Goal: Task Accomplishment & Management: Manage account settings

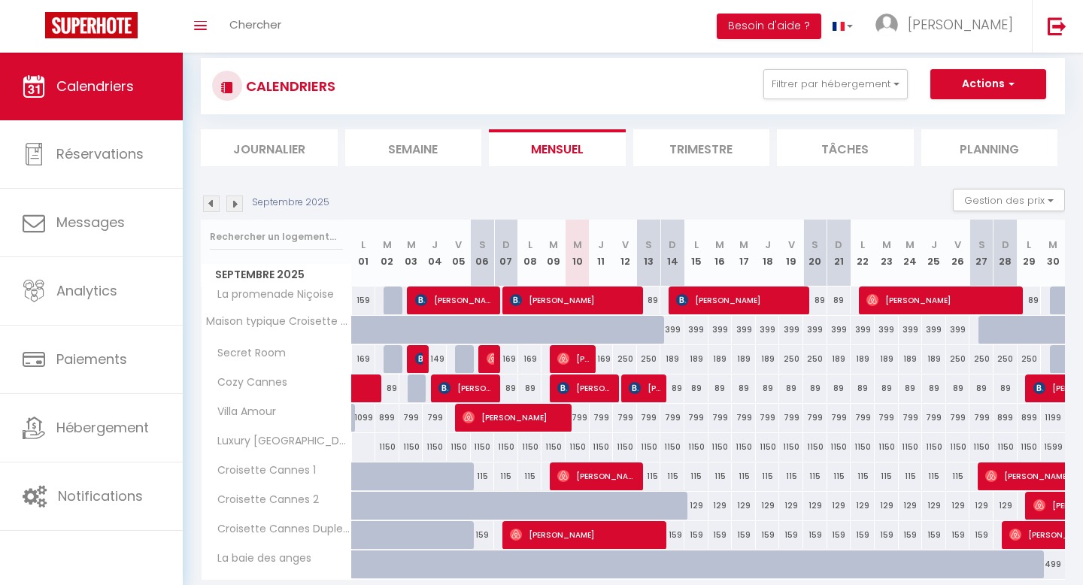
scroll to position [30, 0]
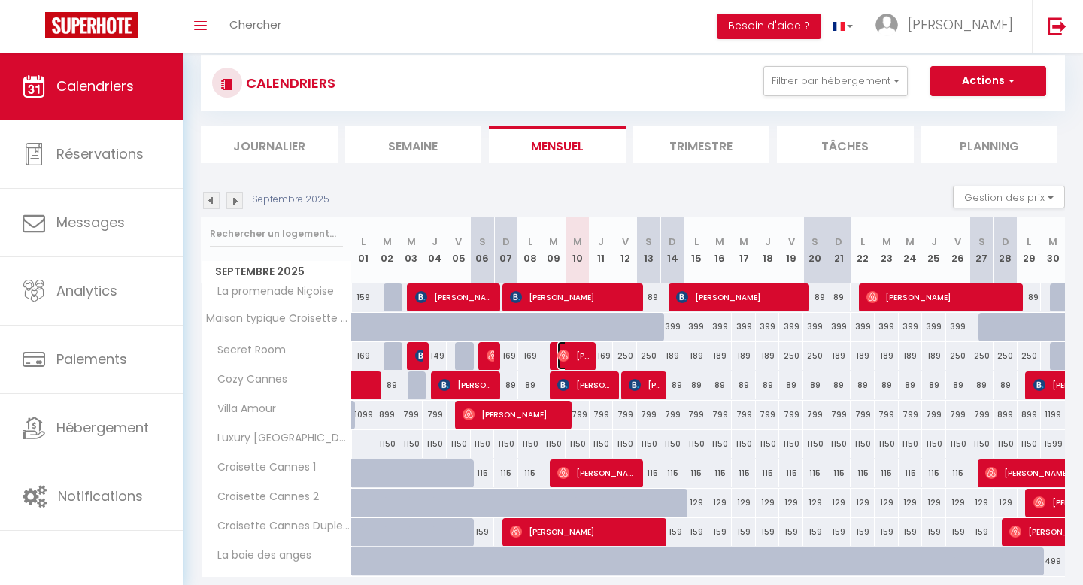
click at [579, 348] on span "[PERSON_NAME]" at bounding box center [573, 356] width 32 height 29
select select "OK"
select select "0"
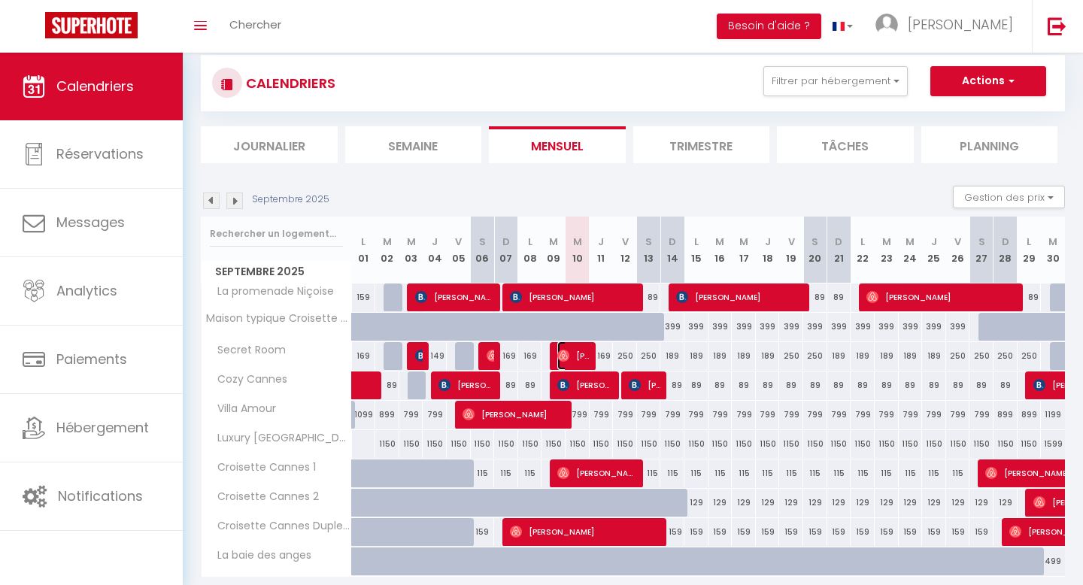
select select "1"
select select
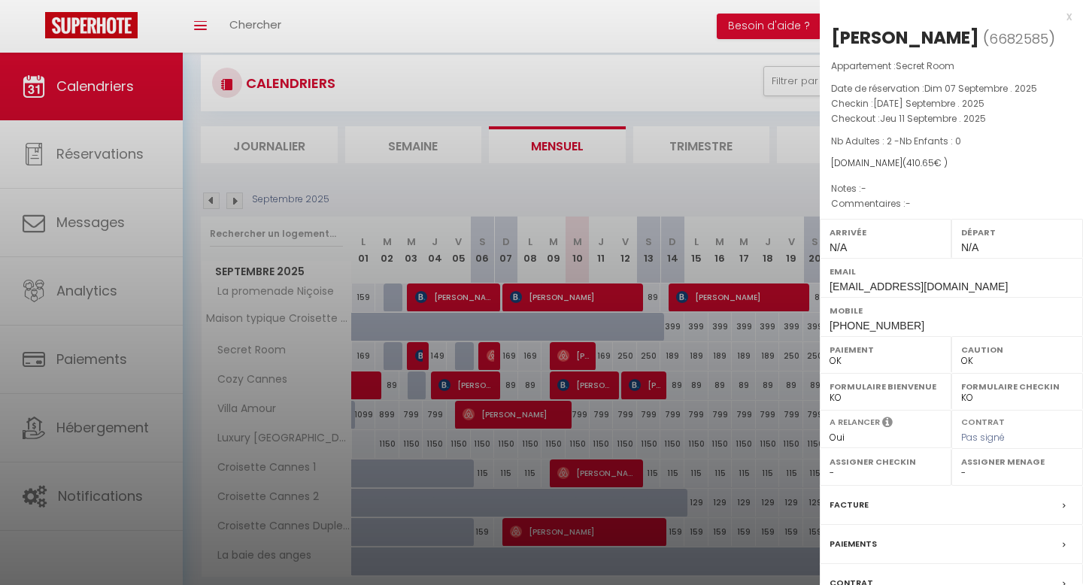
click at [579, 348] on div at bounding box center [541, 292] width 1083 height 585
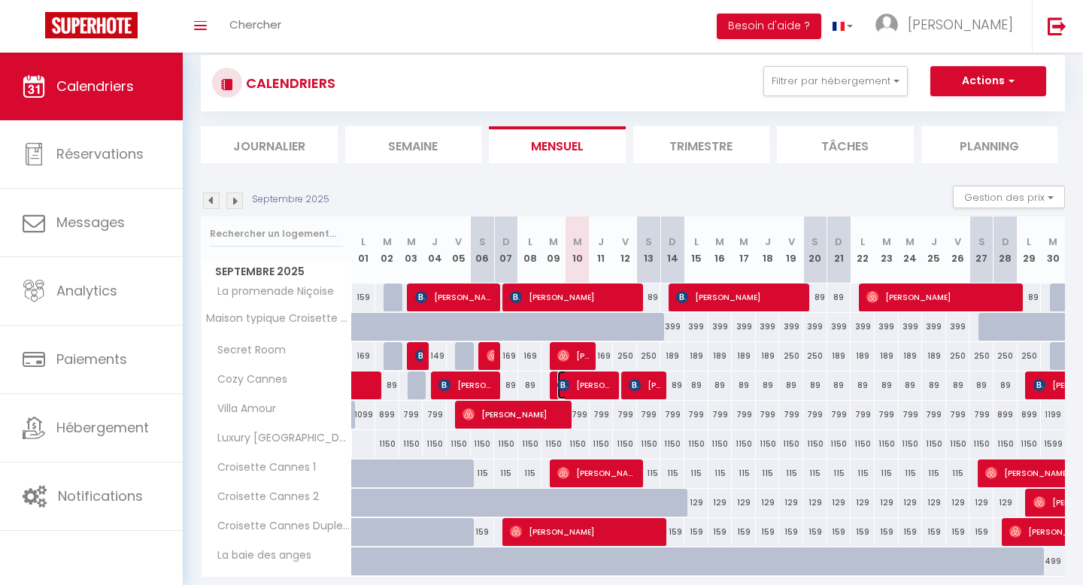
click at [581, 376] on span "[PERSON_NAME]" at bounding box center [585, 385] width 56 height 29
select select "KO"
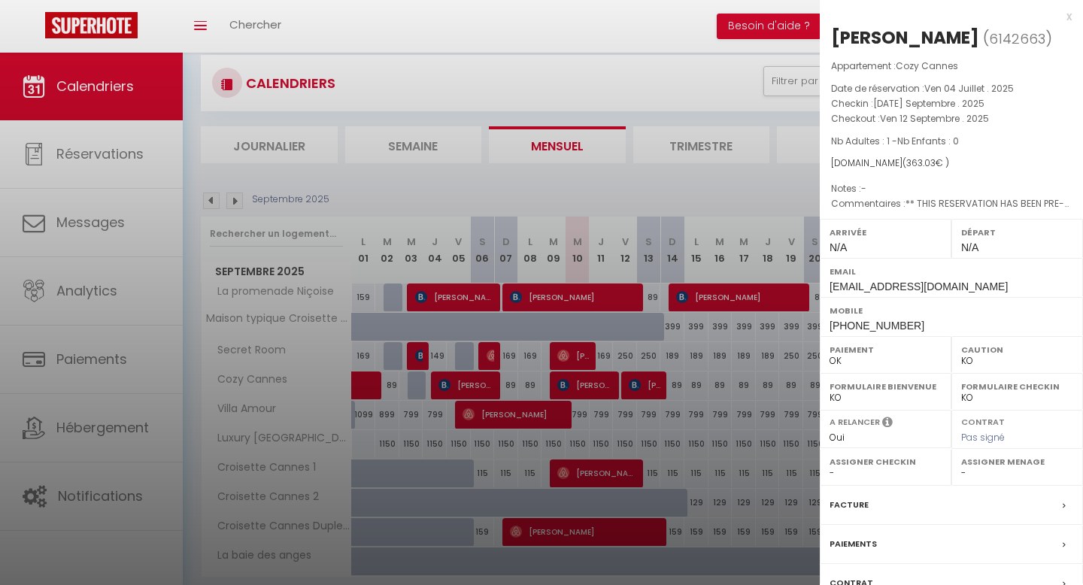
click at [581, 376] on div at bounding box center [541, 292] width 1083 height 585
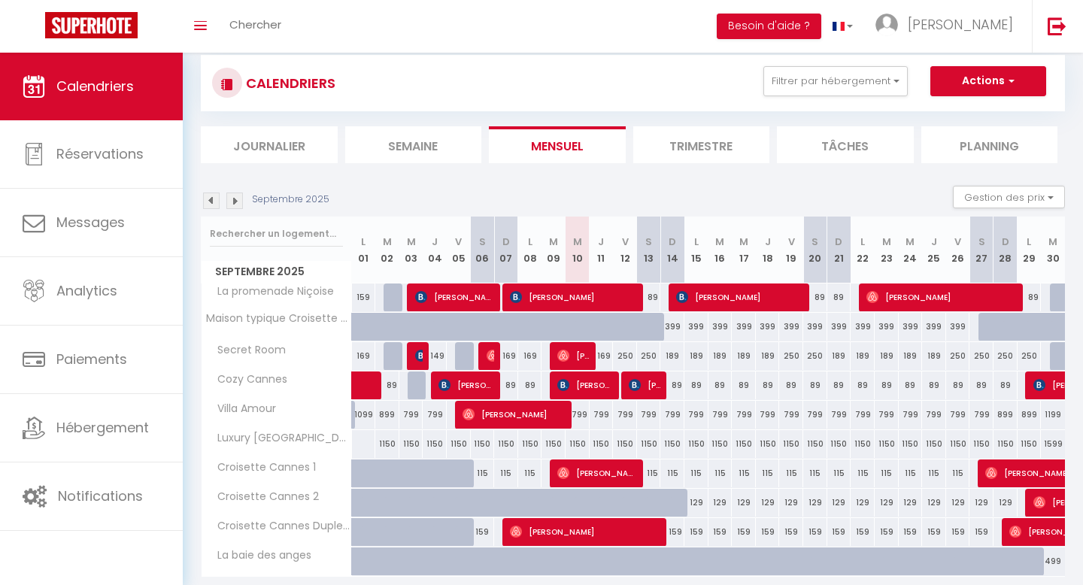
click at [615, 388] on div at bounding box center [608, 386] width 24 height 29
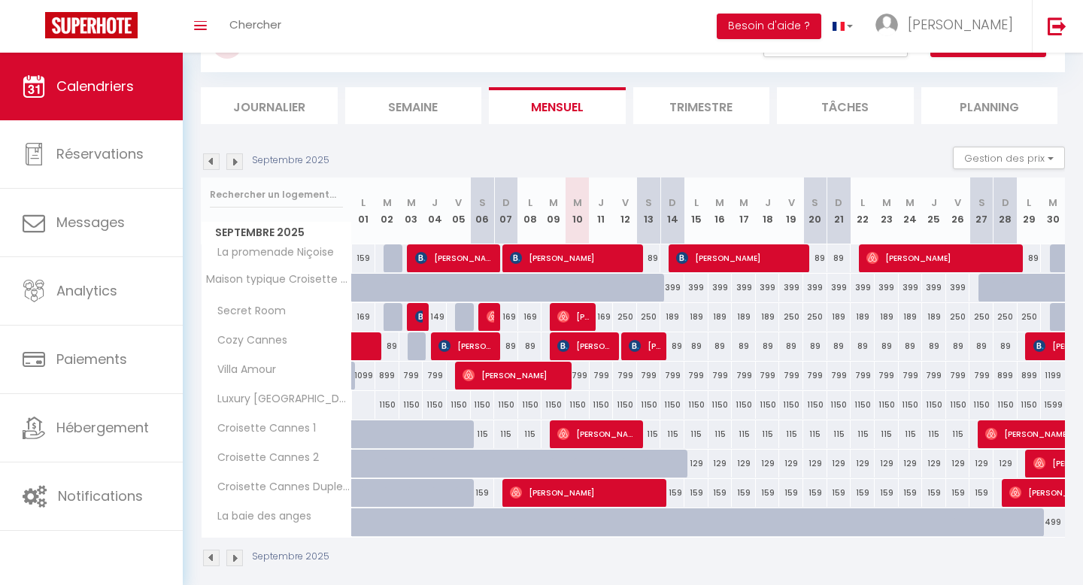
scroll to position [0, 0]
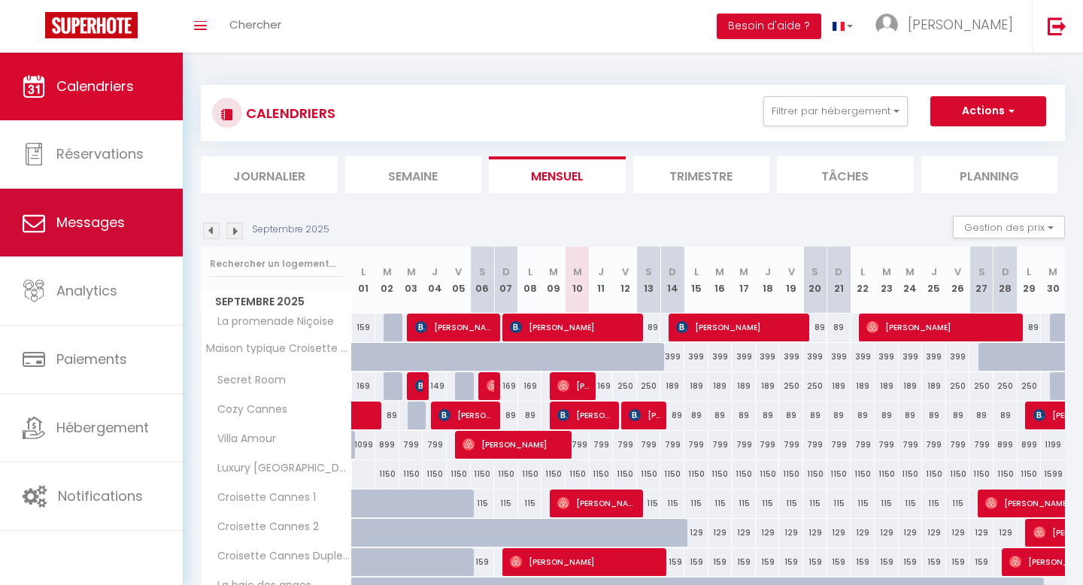
click at [103, 218] on span "Messages" at bounding box center [90, 222] width 68 height 19
select select "message"
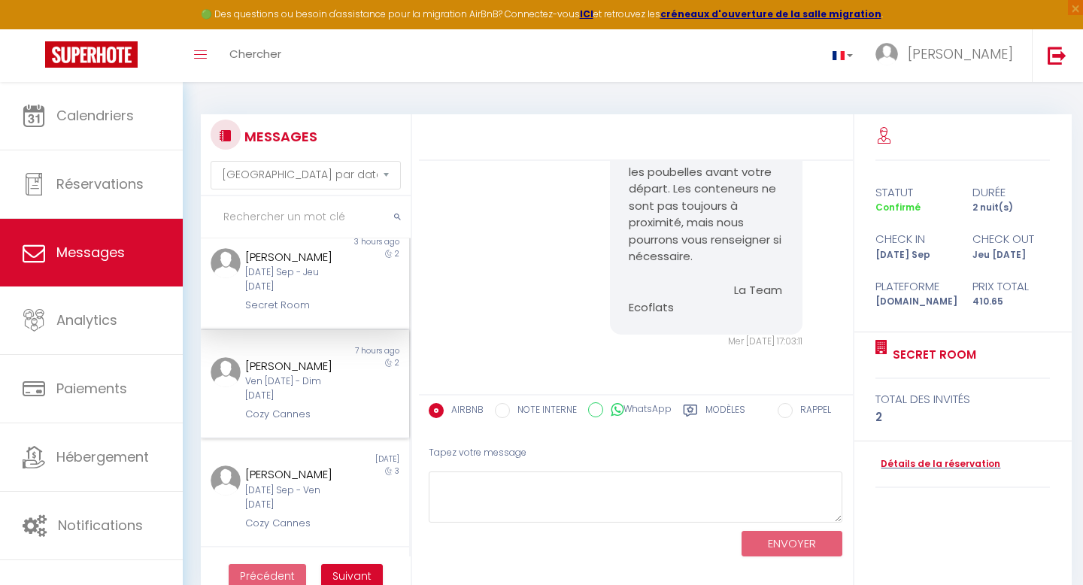
scroll to position [17, 0]
click at [303, 390] on div "Ven [DATE] - Dim [DATE]" at bounding box center [296, 389] width 102 height 29
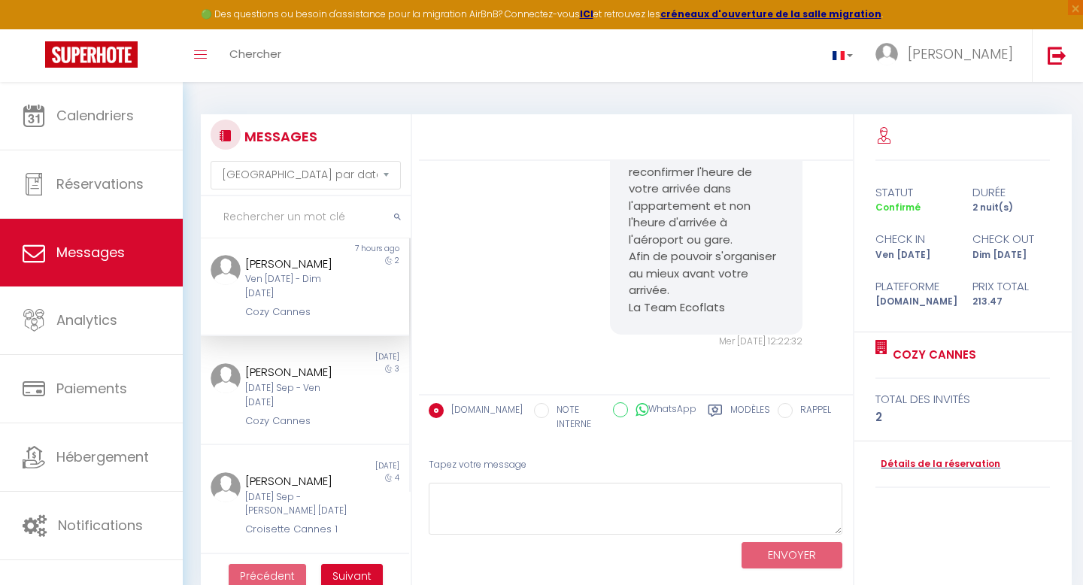
scroll to position [121, 0]
click at [303, 390] on div "[DATE] Sep - Ven [DATE]" at bounding box center [296, 394] width 102 height 29
